Goal: Task Accomplishment & Management: Manage account settings

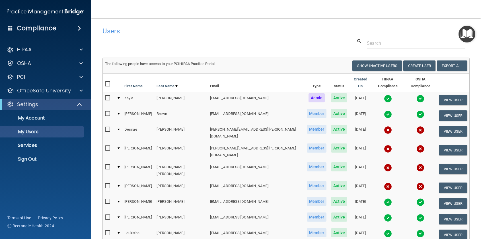
select select "20"
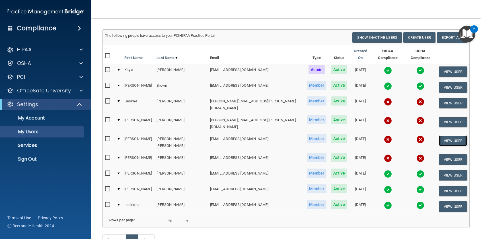
click at [446, 135] on button "View User" at bounding box center [453, 140] width 28 height 11
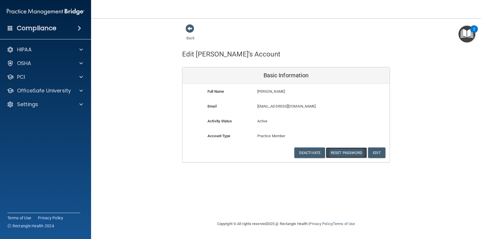
click at [350, 154] on button "Reset Password" at bounding box center [346, 152] width 41 height 11
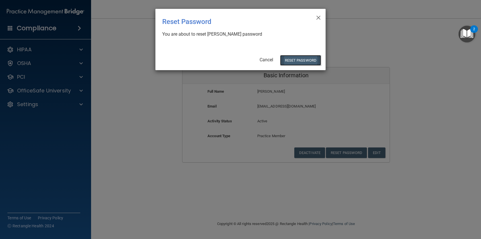
click at [297, 64] on button "Reset Password" at bounding box center [300, 60] width 41 height 11
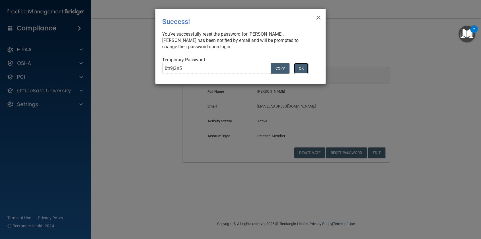
click at [302, 70] on button "OK" at bounding box center [301, 68] width 14 height 11
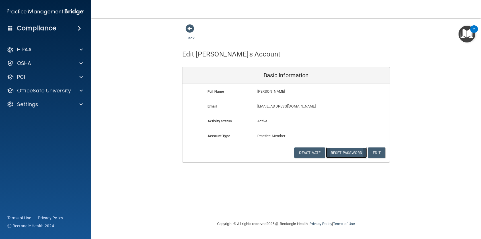
click at [349, 153] on button "Reset Password" at bounding box center [346, 152] width 41 height 11
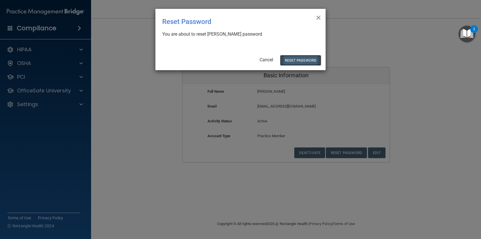
click at [306, 62] on button "Reset Password" at bounding box center [300, 60] width 41 height 11
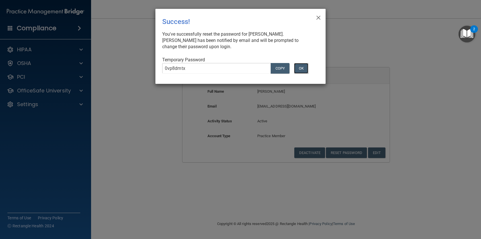
click at [304, 67] on button "OK" at bounding box center [301, 68] width 14 height 11
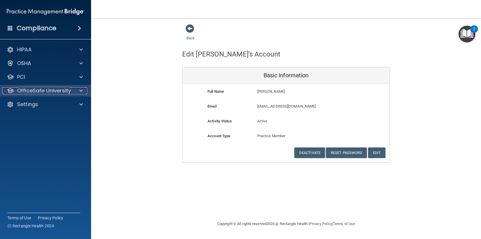
click at [81, 88] on span at bounding box center [80, 90] width 3 height 7
